Goal: Task Accomplishment & Management: Manage account settings

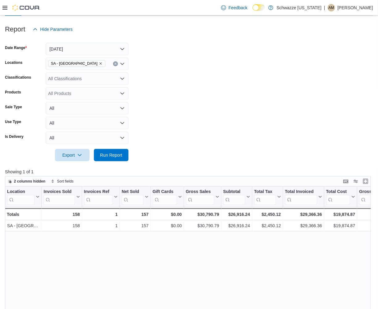
scroll to position [69, 0]
click at [115, 150] on span "Run Report" at bounding box center [111, 155] width 27 height 12
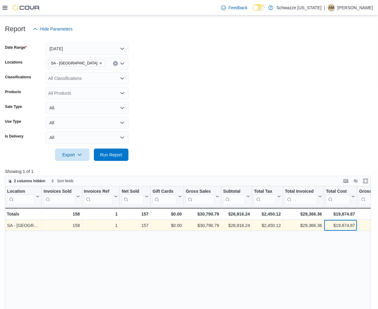
click at [325, 223] on div "$19,874.87 - Total Cost, column 10, row 1" at bounding box center [340, 225] width 33 height 11
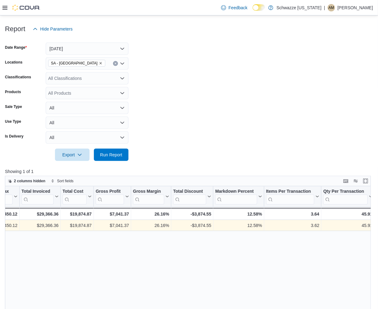
scroll to position [0, 318]
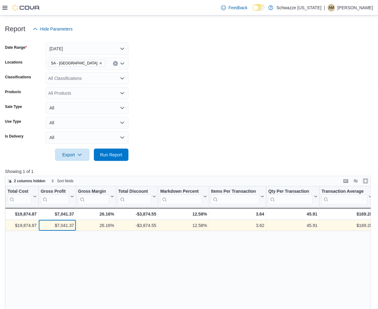
click at [47, 224] on div "$7,041.37" at bounding box center [57, 225] width 33 height 7
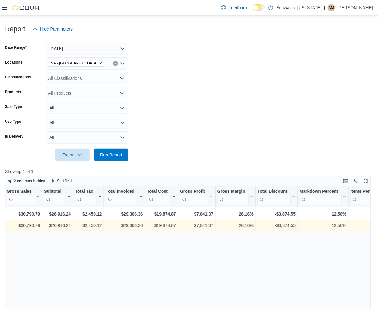
scroll to position [0, 146]
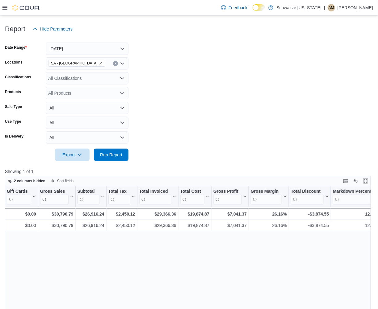
click at [8, 7] on div at bounding box center [21, 8] width 38 height 6
click at [5, 7] on icon at bounding box center [4, 8] width 5 height 4
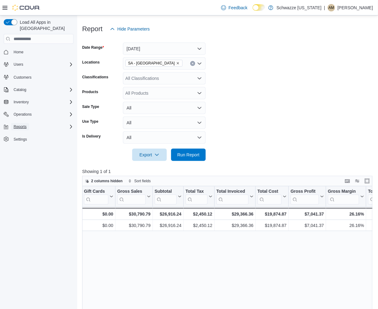
click at [28, 123] on button "Reports" at bounding box center [20, 126] width 18 height 7
click at [26, 112] on span "Operations" at bounding box center [23, 114] width 18 height 5
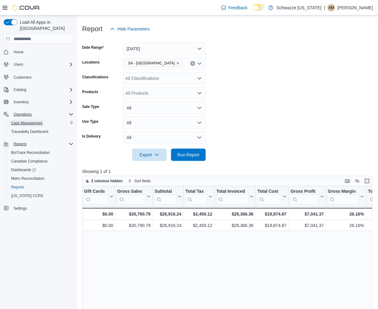
click at [26, 121] on span "Cash Management" at bounding box center [26, 123] width 31 height 5
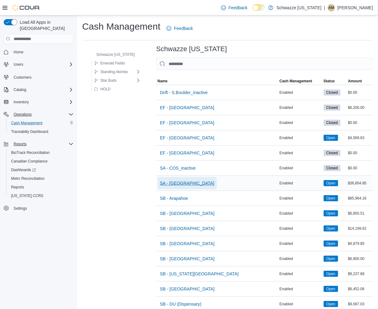
click at [166, 181] on span "SA - Denver" at bounding box center [187, 183] width 54 height 6
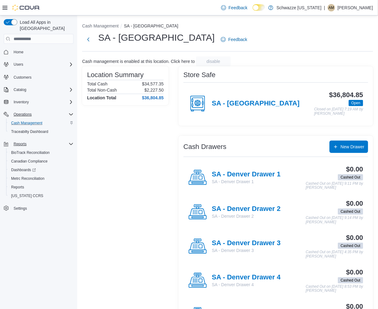
click at [333, 105] on div "$36,804.85 Open Closed on October 11, 2025 7:19 AM by Isaac Atencio" at bounding box center [331, 103] width 64 height 24
click at [229, 94] on div "SA - Denver" at bounding box center [243, 103] width 111 height 19
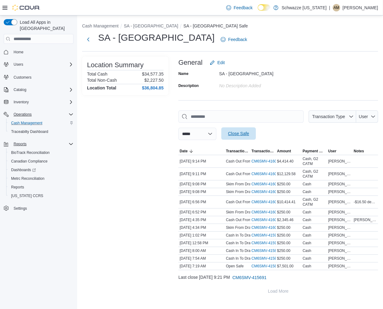
click at [252, 134] on span "Close Safe" at bounding box center [238, 134] width 27 height 12
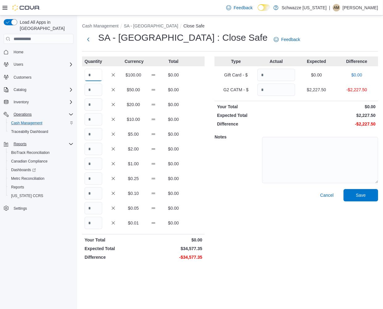
click at [100, 78] on input "Quantity" at bounding box center [94, 75] width 18 height 12
type input "***"
click at [90, 120] on input "Quantity" at bounding box center [94, 119] width 18 height 12
type input "*"
click at [90, 162] on input "Quantity" at bounding box center [94, 164] width 18 height 12
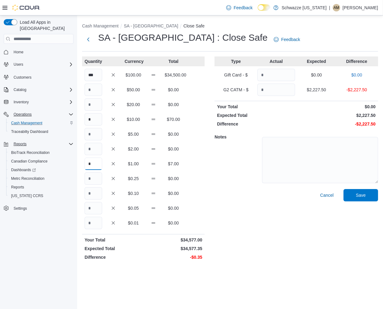
type input "*"
click at [93, 179] on input "Quantity" at bounding box center [94, 179] width 18 height 12
type input "*"
click at [95, 199] on input "Quantity" at bounding box center [94, 193] width 18 height 12
type input "*"
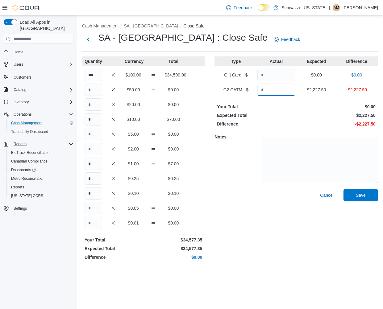
click at [273, 88] on input "Quantity" at bounding box center [277, 90] width 38 height 12
type input "******"
click at [286, 125] on p "Difference" at bounding box center [256, 124] width 78 height 6
click at [362, 200] on span "Save" at bounding box center [360, 195] width 27 height 12
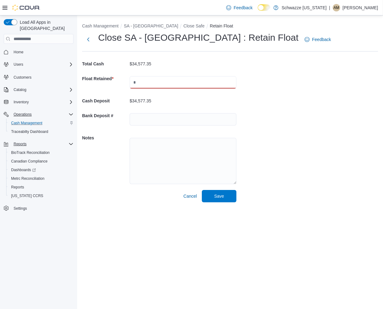
click at [194, 85] on input "text" at bounding box center [183, 82] width 107 height 12
type input "****"
click at [149, 119] on input "text" at bounding box center [183, 119] width 107 height 12
type input "****"
click at [212, 198] on span "Save" at bounding box center [219, 196] width 27 height 12
